Goal: Information Seeking & Learning: Learn about a topic

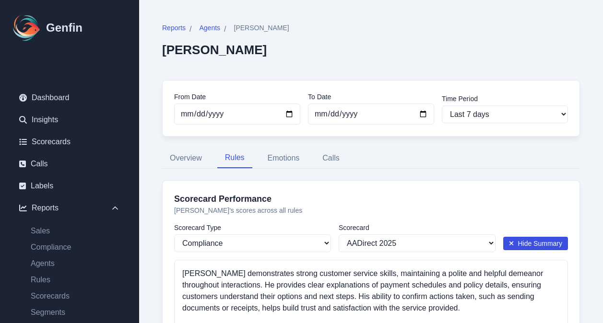
select select "compliance"
select select "170"
select select "1110"
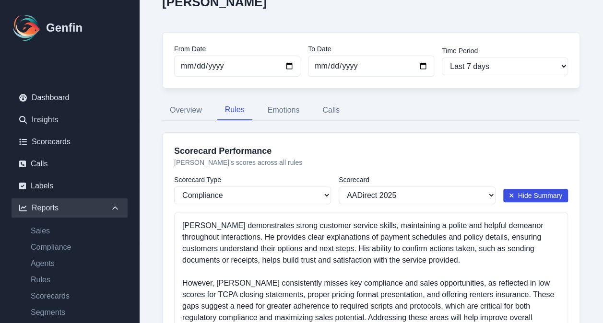
click at [41, 211] on div "Reports" at bounding box center [70, 208] width 116 height 19
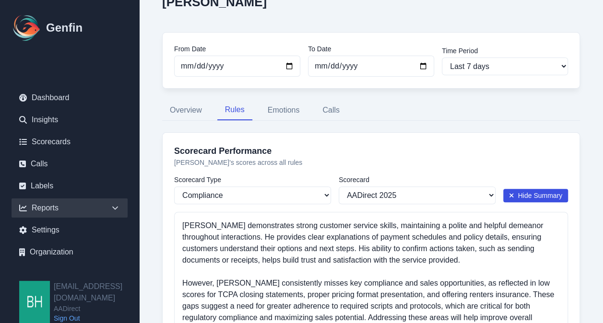
click at [54, 205] on div "Reports" at bounding box center [70, 208] width 116 height 19
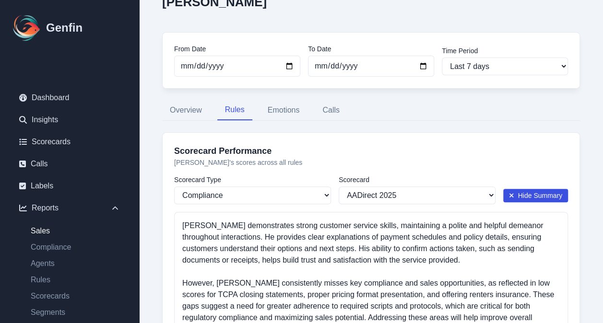
click at [48, 231] on link "Sales" at bounding box center [75, 232] width 105 height 12
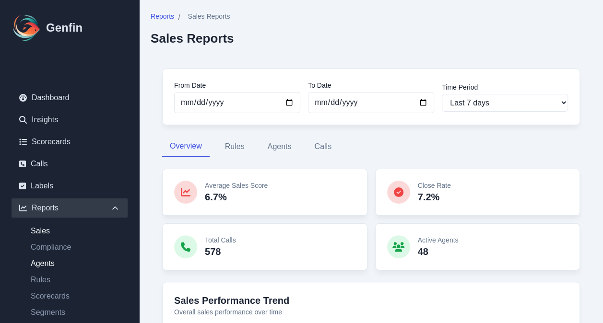
click at [43, 264] on link "Agents" at bounding box center [75, 264] width 105 height 12
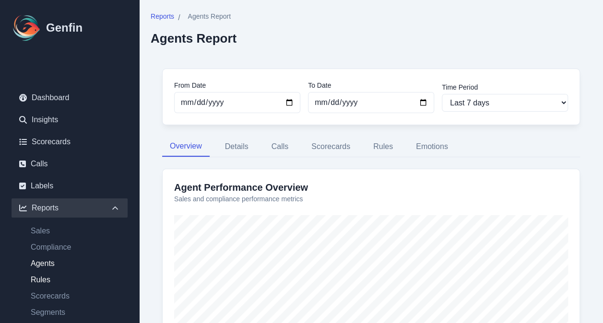
click at [45, 278] on link "Rules" at bounding box center [75, 280] width 105 height 12
select select "14"
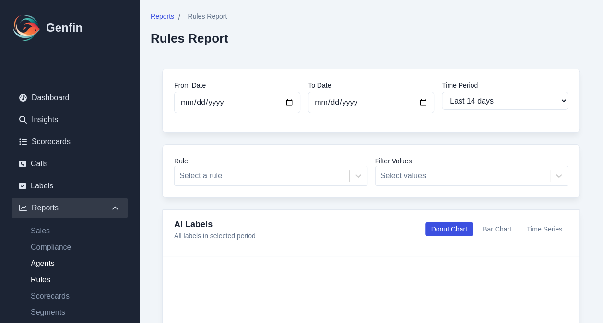
click at [59, 262] on link "Agents" at bounding box center [75, 264] width 105 height 12
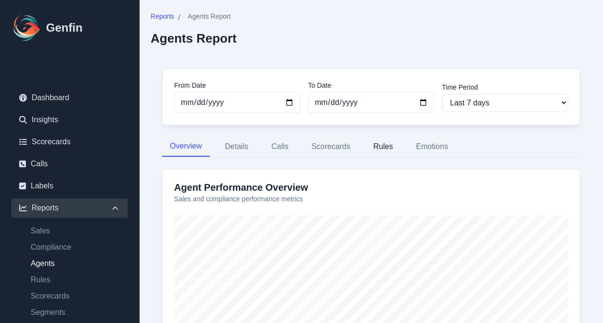
click at [379, 146] on button "Rules" at bounding box center [383, 147] width 35 height 20
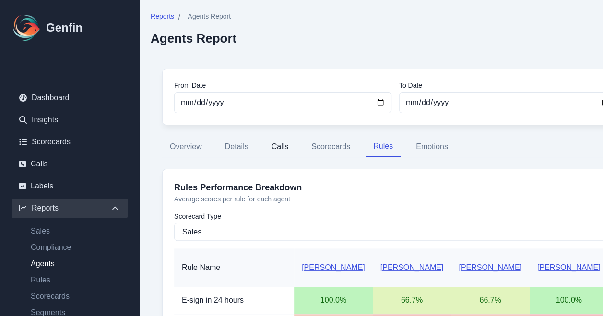
click at [283, 148] on button "Calls" at bounding box center [280, 147] width 33 height 20
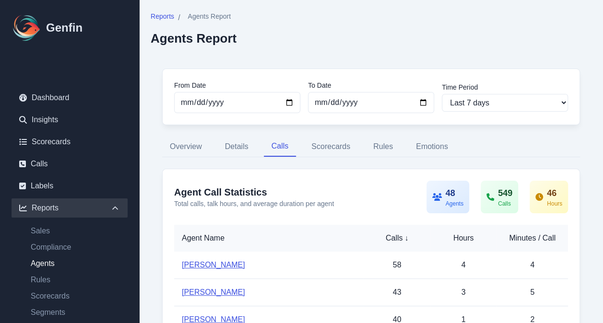
click at [208, 264] on link "[PERSON_NAME]" at bounding box center [213, 265] width 63 height 8
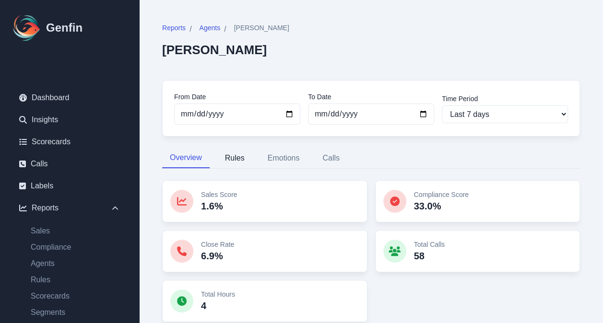
click at [233, 161] on button "Rules" at bounding box center [234, 158] width 35 height 20
select select "144"
select select "170"
select select "1110"
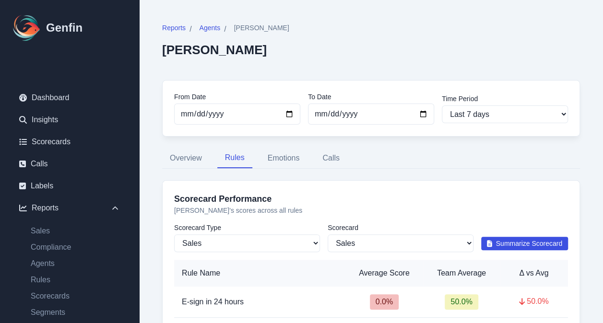
click at [521, 246] on span "Summarize Scorecard" at bounding box center [529, 244] width 67 height 10
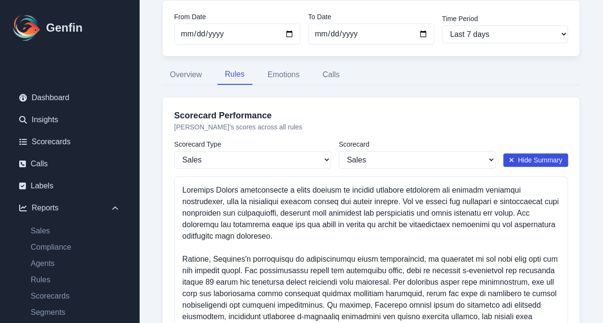
scroll to position [120, 0]
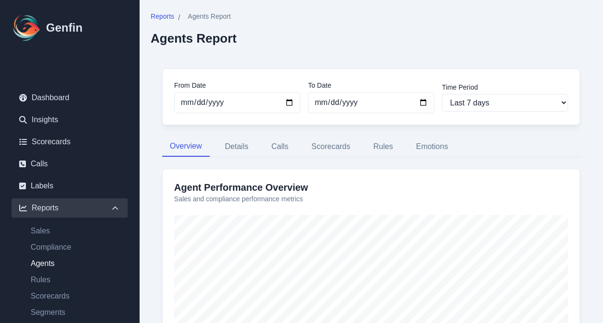
select select "14"
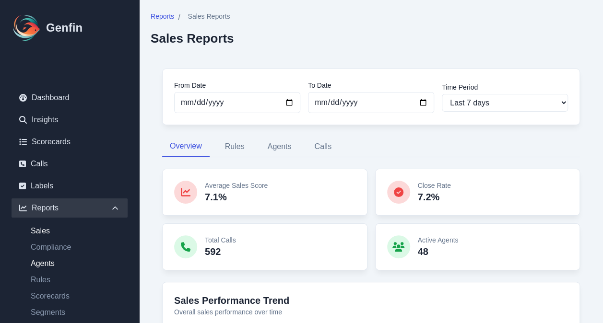
click at [51, 263] on link "Agents" at bounding box center [75, 264] width 105 height 12
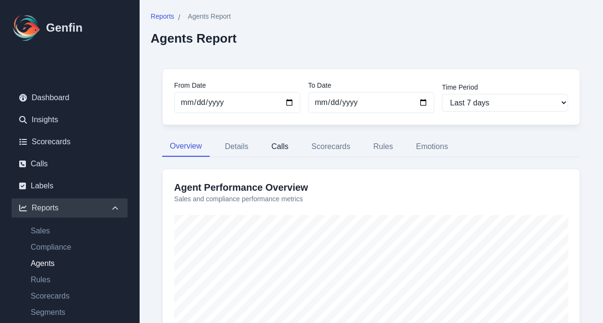
click at [281, 147] on button "Calls" at bounding box center [280, 147] width 33 height 20
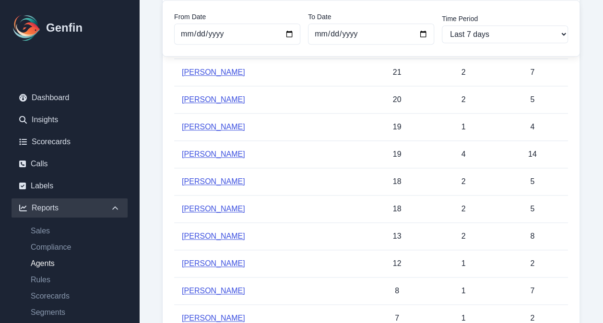
scroll to position [454, 0]
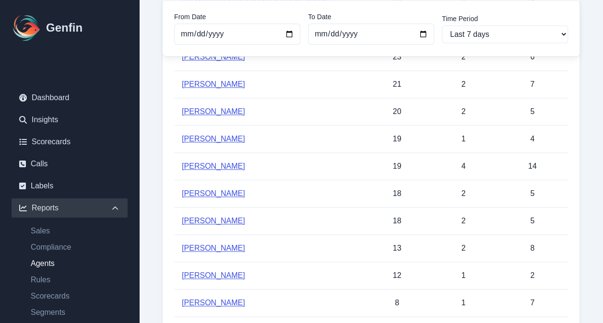
click at [208, 83] on link "[PERSON_NAME]" at bounding box center [213, 84] width 63 height 8
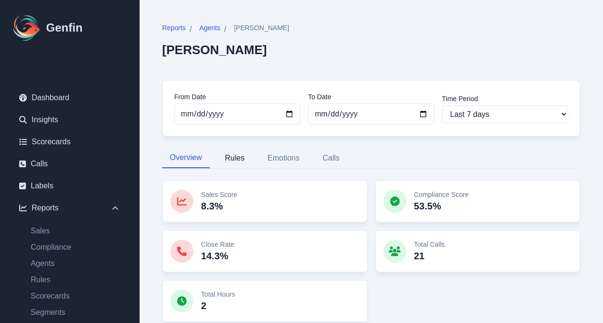
click at [228, 156] on button "Rules" at bounding box center [234, 158] width 35 height 20
select select "144"
select select "170"
select select "1110"
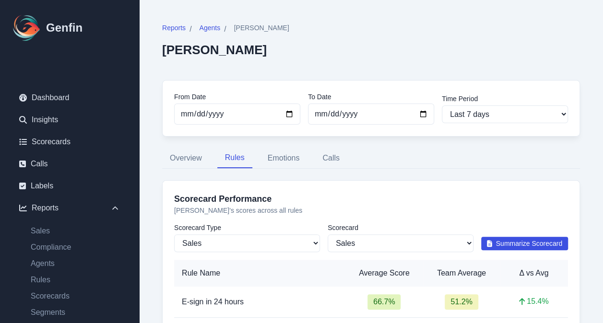
click at [535, 240] on span "Summarize Scorecard" at bounding box center [529, 244] width 67 height 10
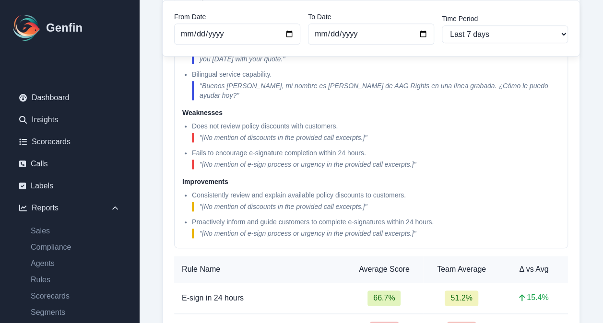
scroll to position [418, 0]
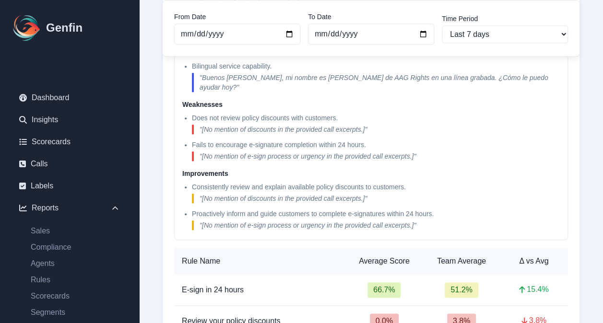
drag, startPoint x: 336, startPoint y: 321, endPoint x: 487, endPoint y: 106, distance: 263.2
drag, startPoint x: 487, startPoint y: 106, endPoint x: 155, endPoint y: 117, distance: 332.2
click at [155, 117] on div "Reports / Agents / [PERSON_NAME] [PERSON_NAME] From Date [DATE] To Date [DATE] …" at bounding box center [371, 132] width 441 height 1077
